Goal: Check status: Check status

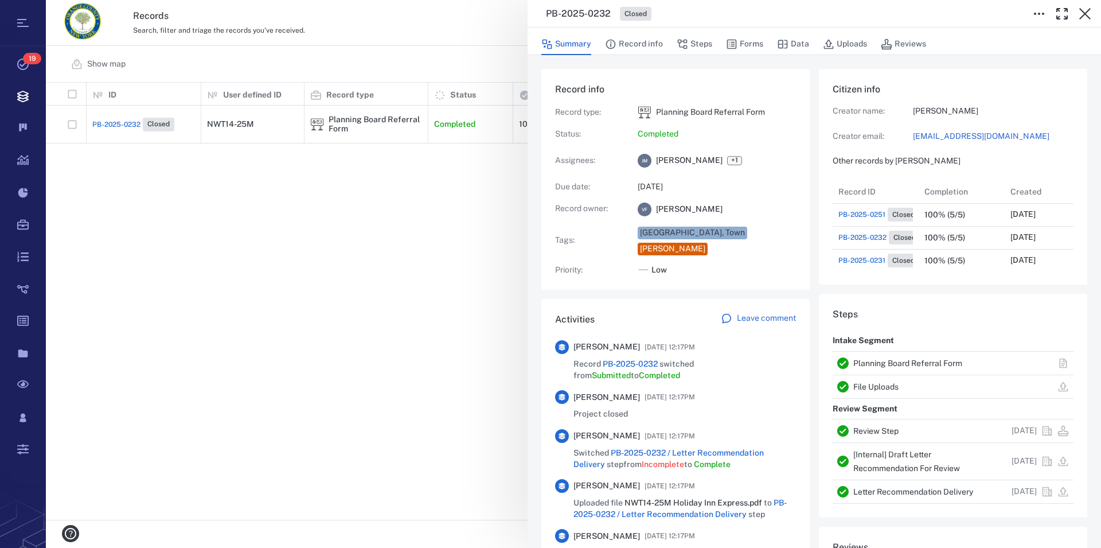
scroll to position [206, 216]
click at [933, 362] on link "Planning Board Referral Form" at bounding box center [907, 362] width 109 height 9
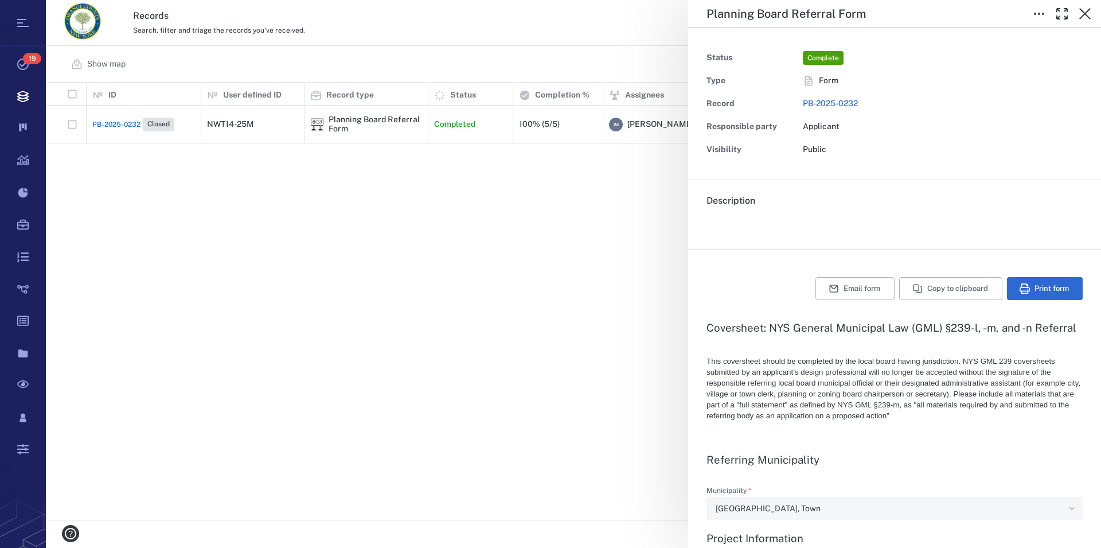
type textarea "*"
click at [1084, 9] on icon "button" at bounding box center [1085, 14] width 14 height 14
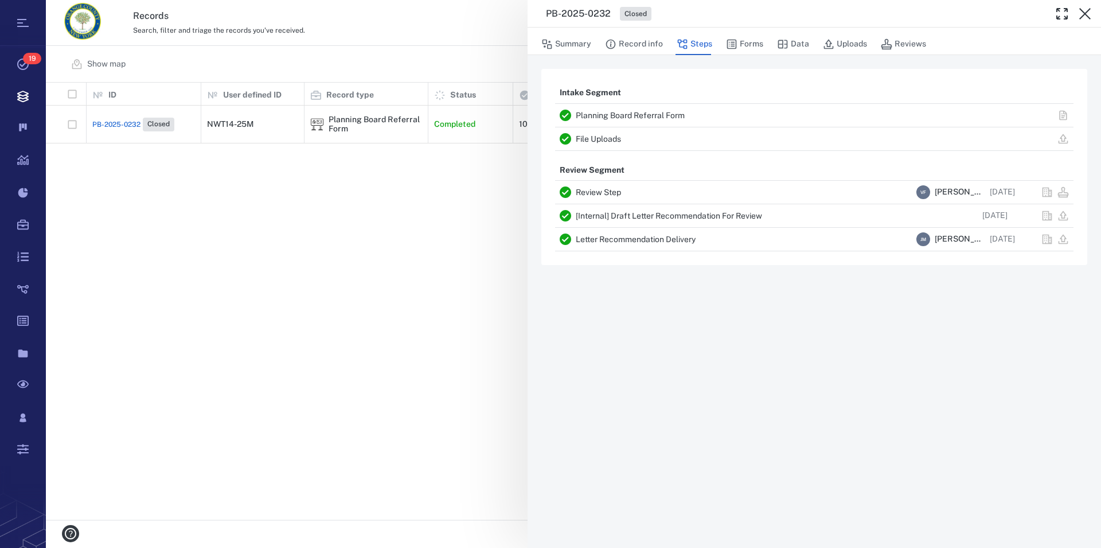
click at [1084, 9] on icon "button" at bounding box center [1085, 14] width 14 height 14
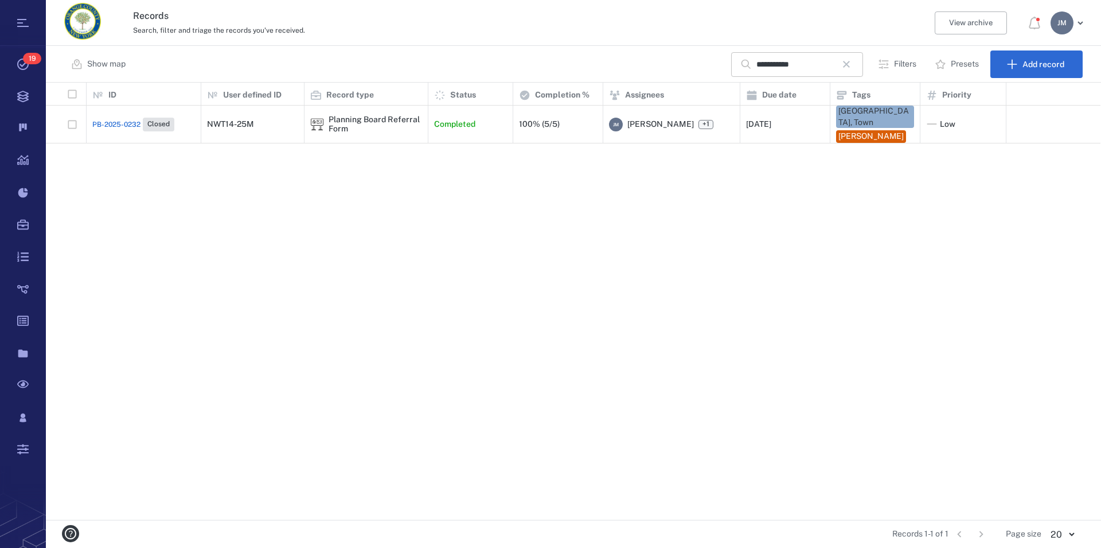
click at [852, 61] on icon "button" at bounding box center [847, 64] width 14 height 14
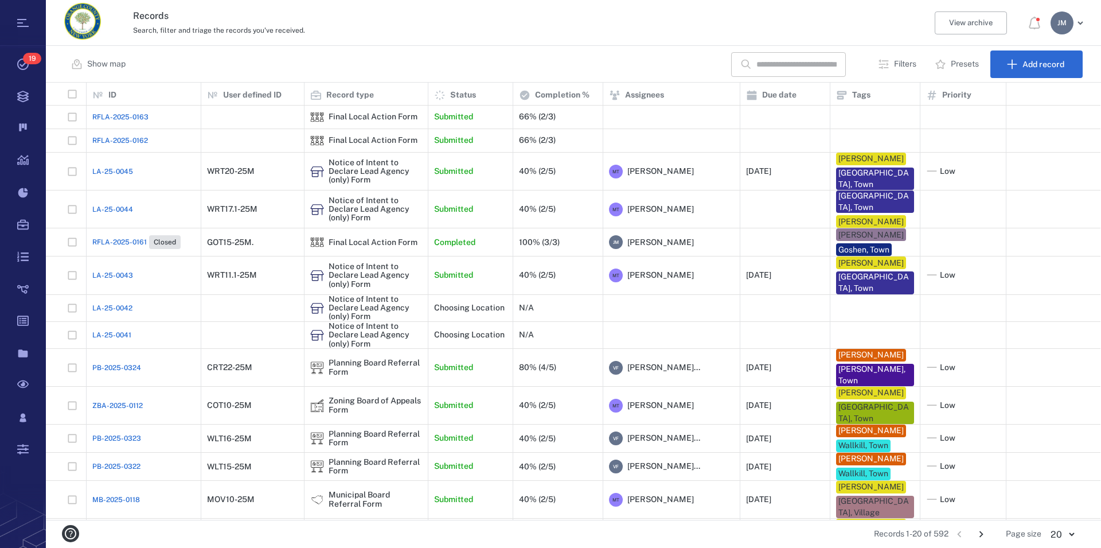
click at [837, 63] on input "text" at bounding box center [796, 64] width 80 height 25
type input "******"
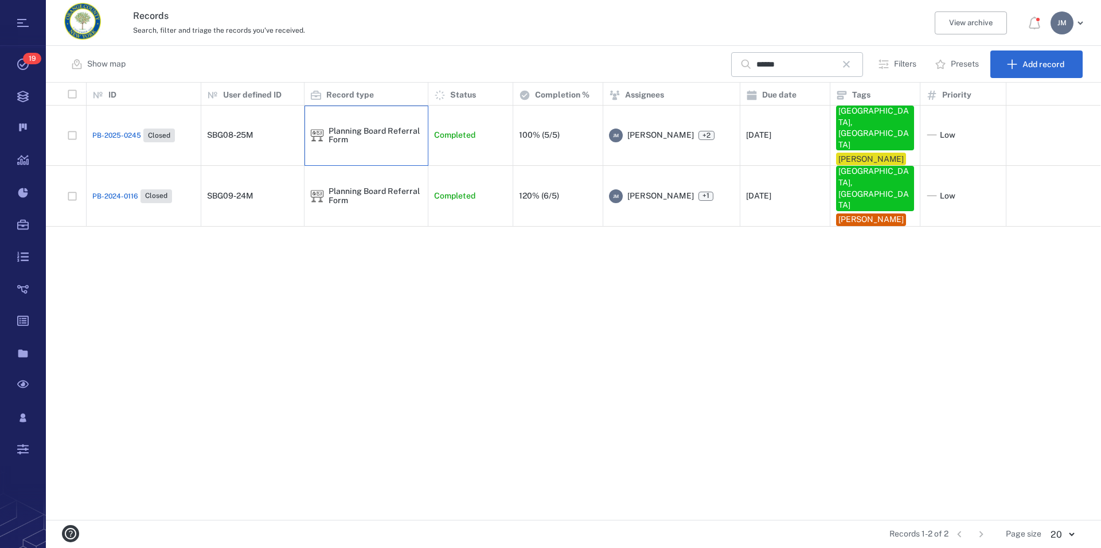
click at [383, 124] on div "Planning Board Referral Form" at bounding box center [366, 135] width 112 height 23
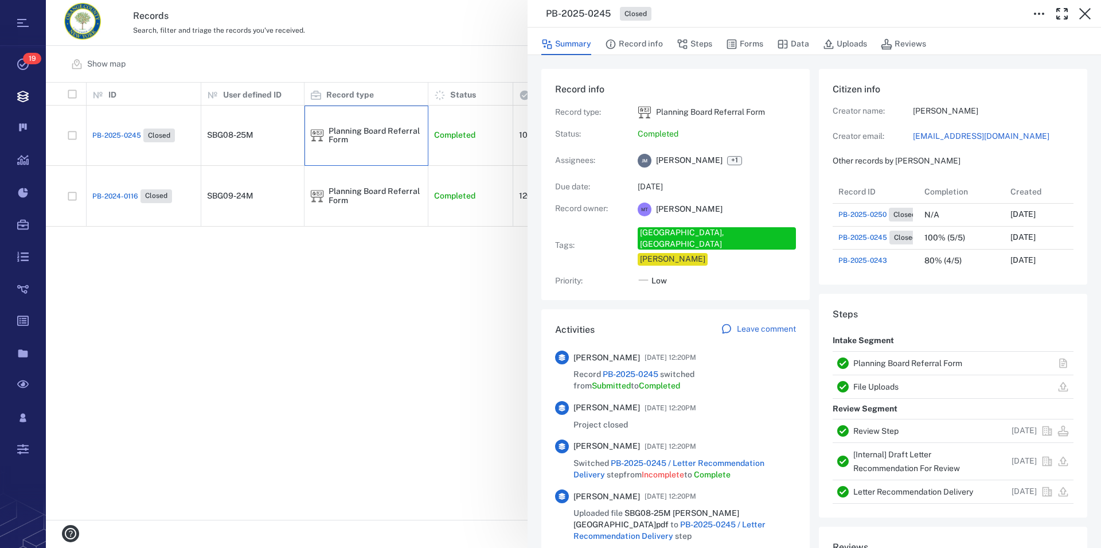
scroll to position [413, 217]
click at [881, 364] on link "Planning Board Referral Form" at bounding box center [907, 362] width 109 height 9
